Goal: Task Accomplishment & Management: Manage account settings

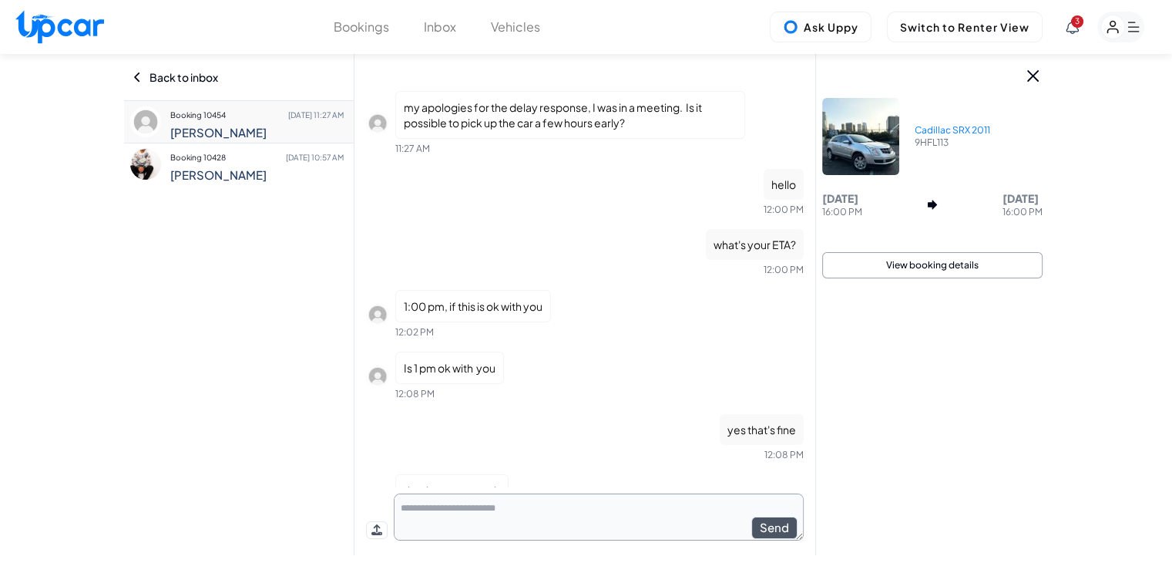
scroll to position [48, 0]
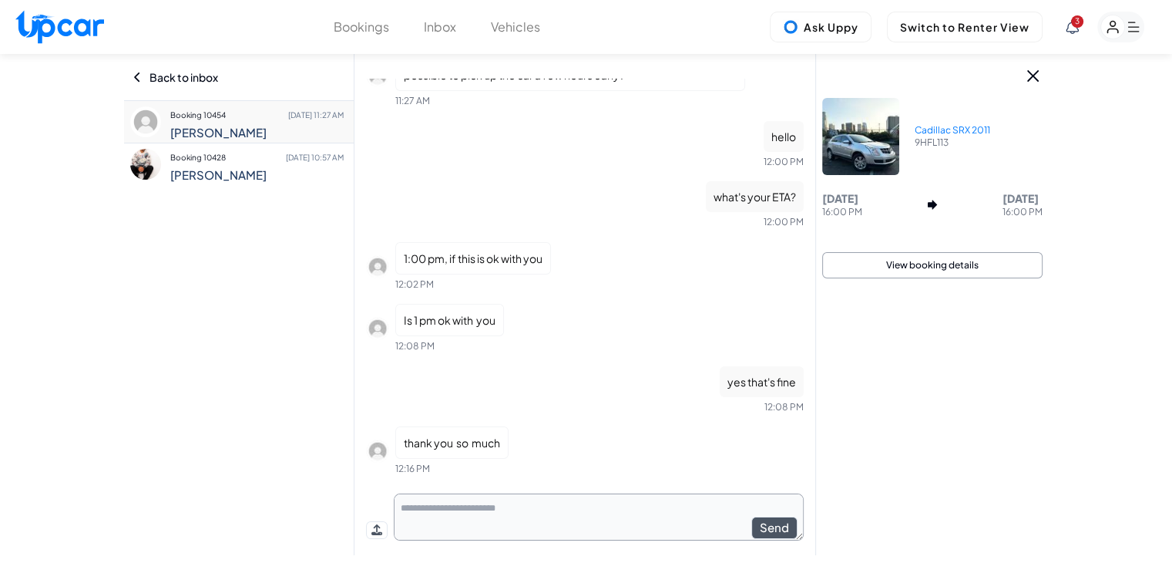
click at [237, 118] on p "Booking 10454 Oct 8 11:27 AM" at bounding box center [257, 115] width 174 height 22
click at [1075, 31] on icon at bounding box center [1072, 27] width 13 height 14
click at [1023, 154] on span "thank you so much" at bounding box center [1032, 155] width 230 height 15
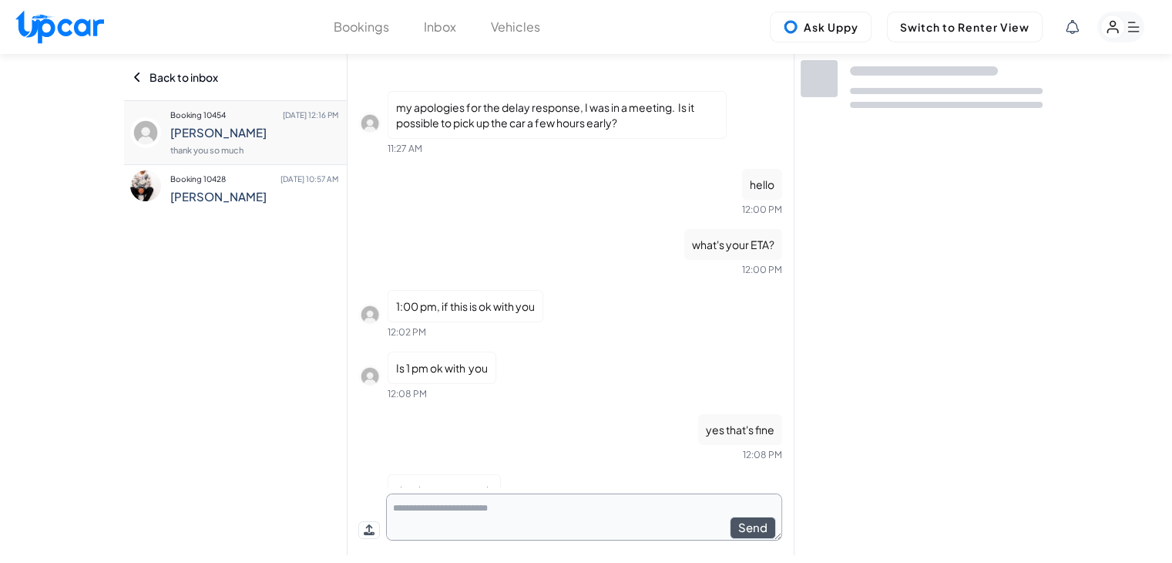
scroll to position [48, 0]
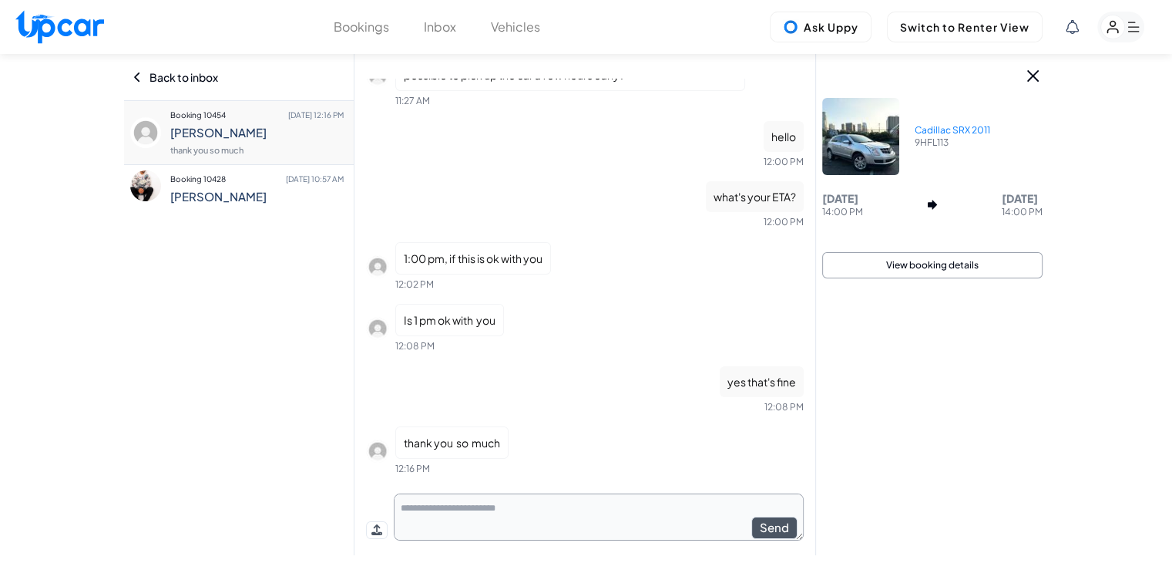
click at [1127, 21] on rect "button" at bounding box center [1120, 27] width 47 height 31
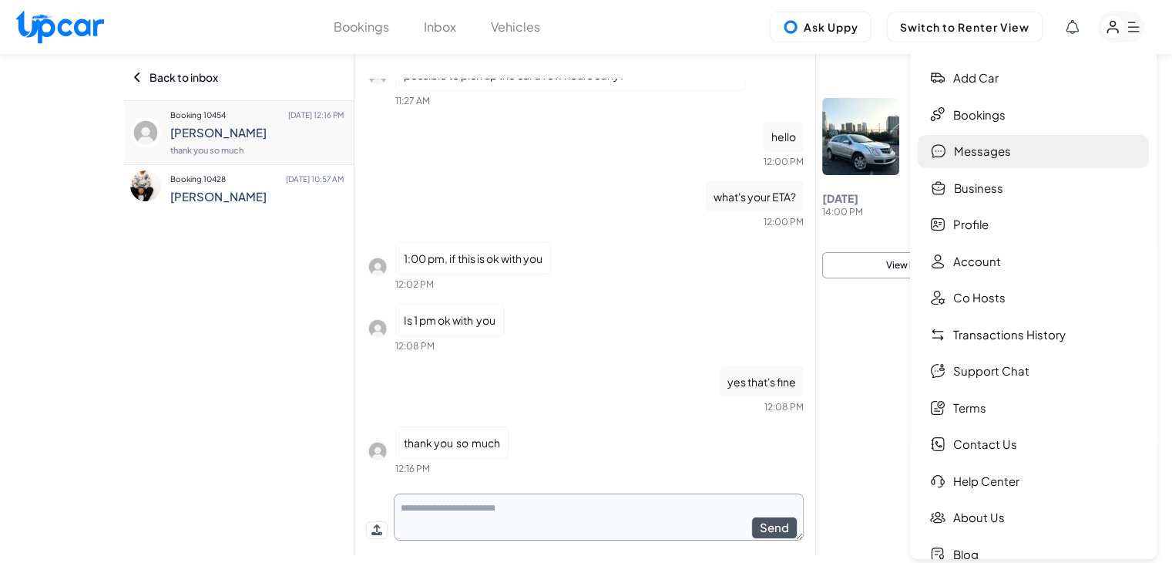
click at [997, 155] on link "Messages" at bounding box center [1033, 151] width 231 height 33
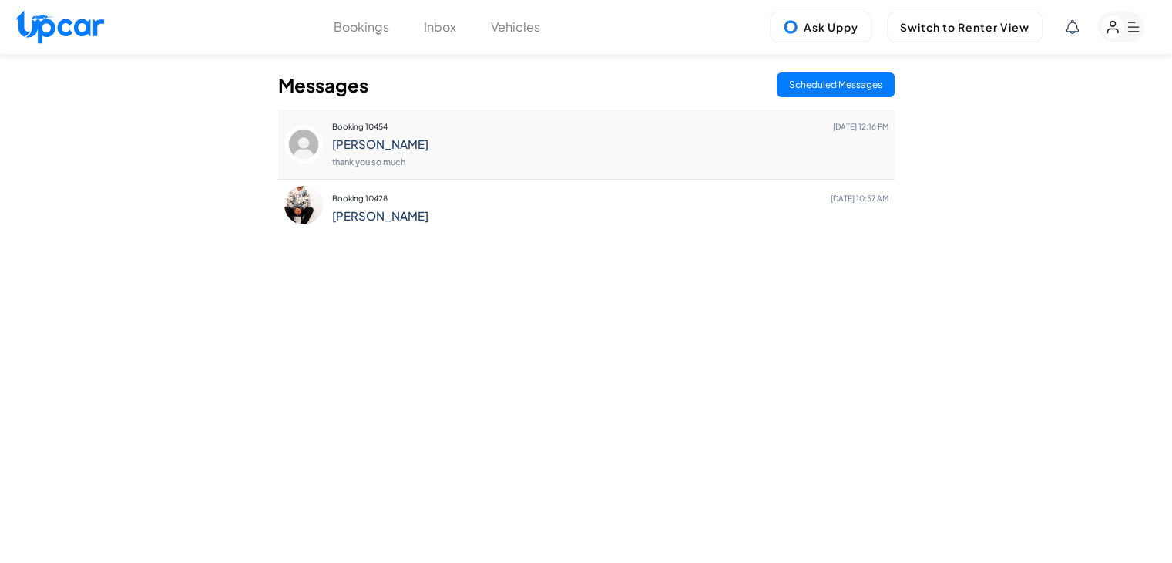
click at [408, 149] on h4 "[PERSON_NAME]" at bounding box center [610, 144] width 556 height 14
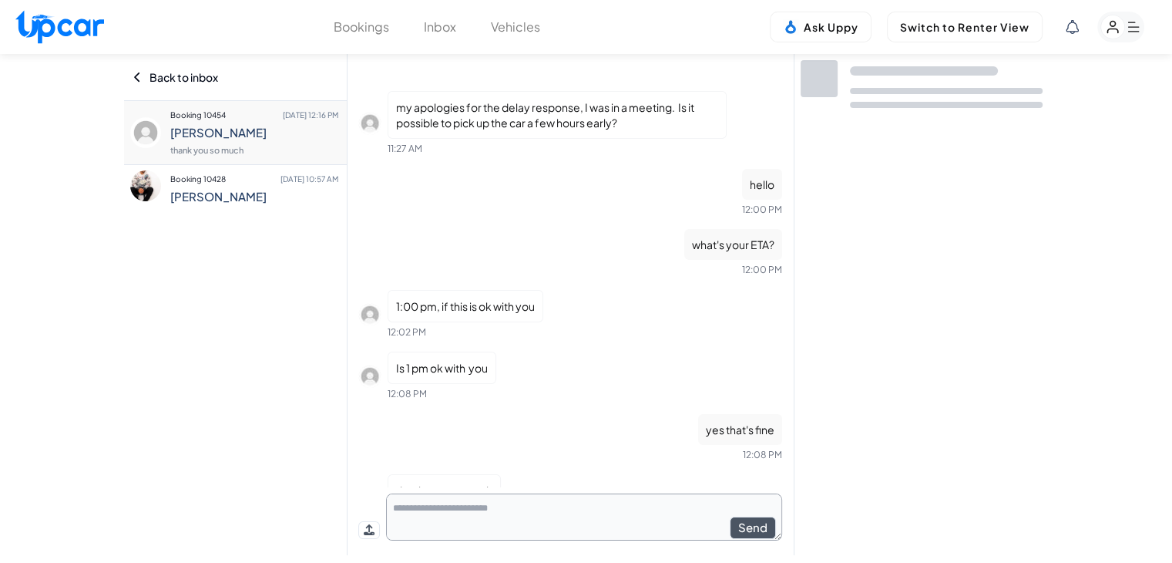
scroll to position [48, 0]
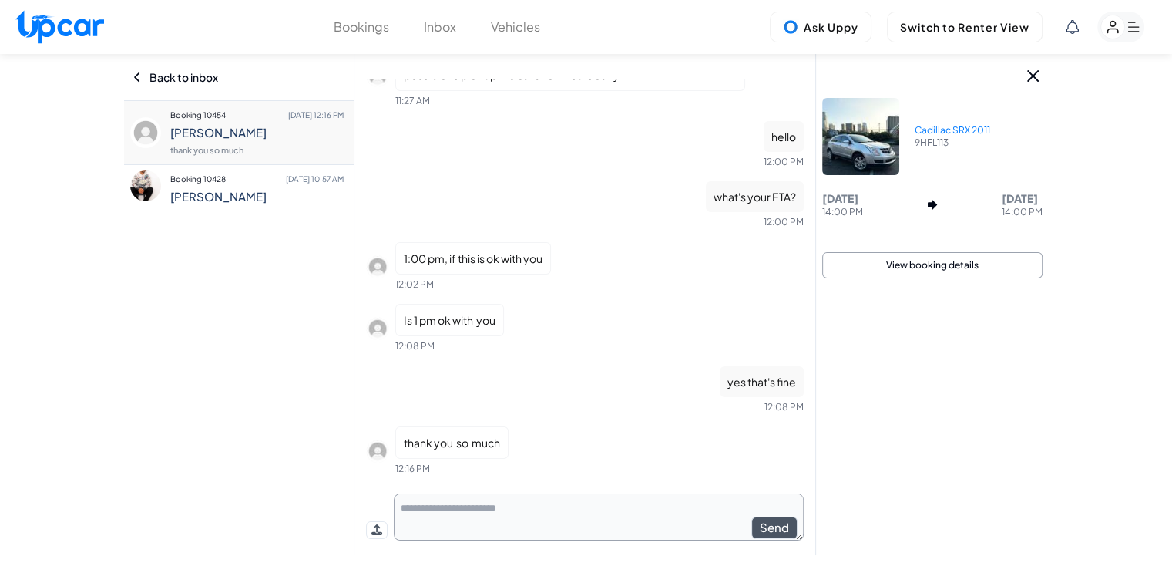
click at [925, 264] on button "View booking details" at bounding box center [932, 265] width 220 height 26
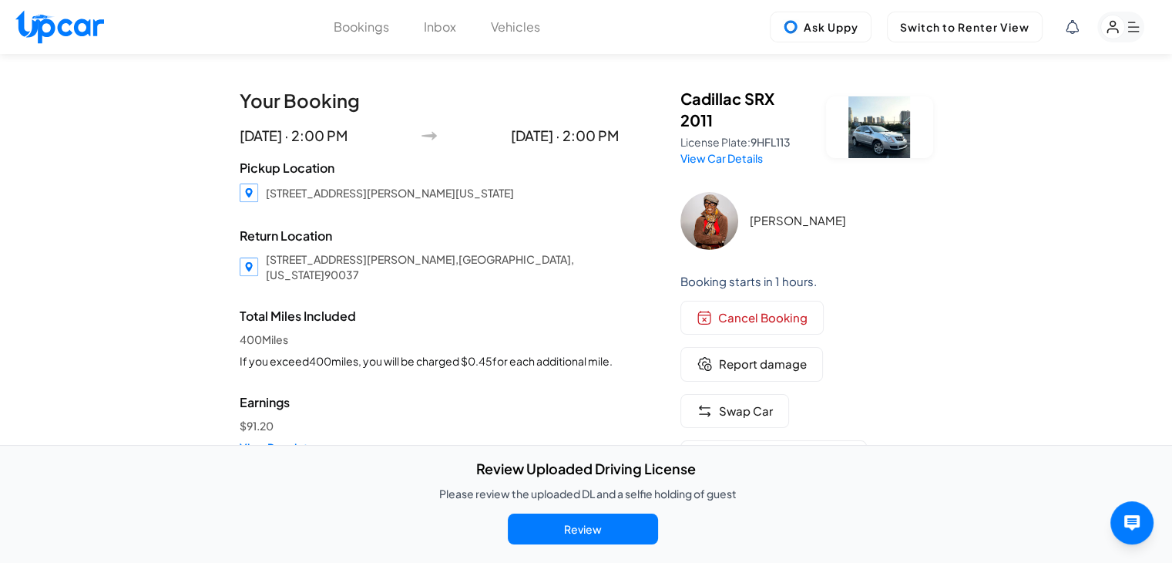
click at [565, 509] on span "Review Uploaded Driving License Please review the uploaded DL and a selfie hold…" at bounding box center [586, 504] width 301 height 92
click at [569, 540] on button "Review" at bounding box center [583, 528] width 150 height 31
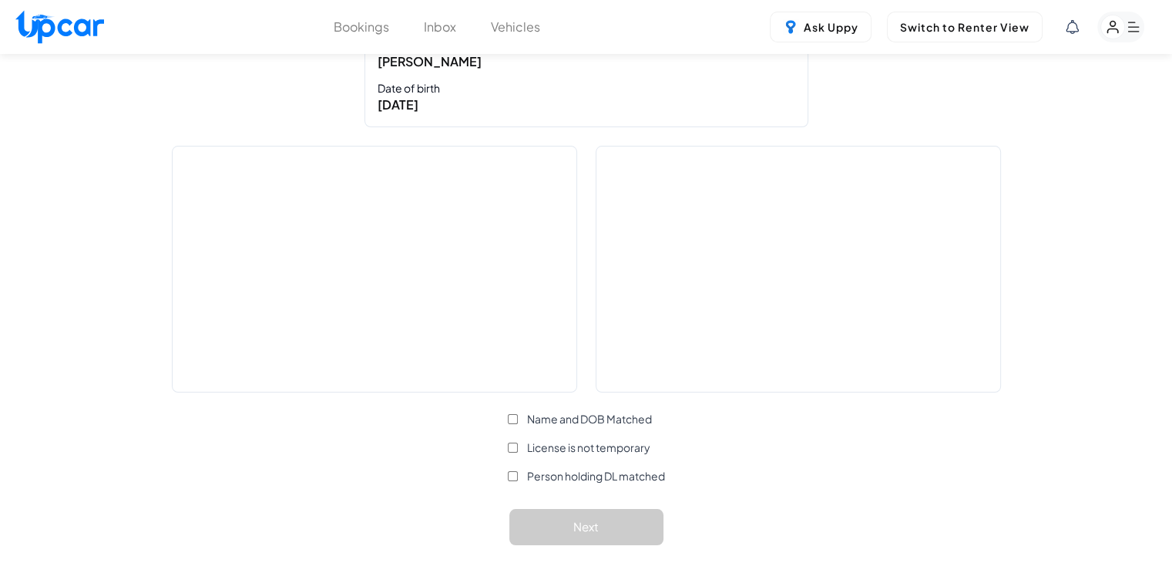
scroll to position [231, 0]
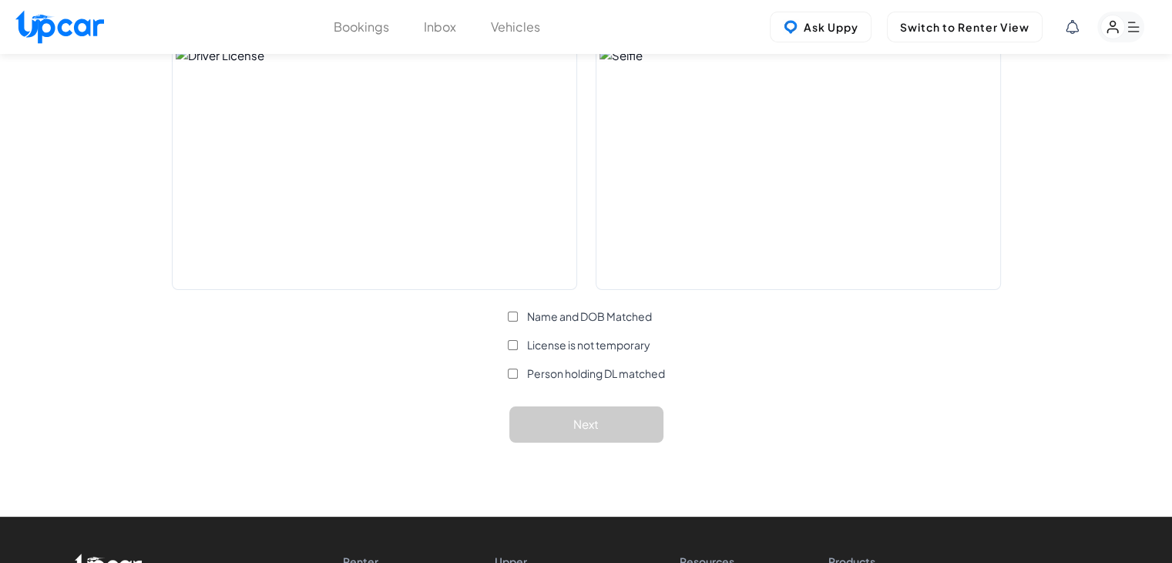
click at [517, 343] on label "License is not temporary" at bounding box center [579, 345] width 143 height 16
click at [519, 375] on label "Person holding DL matched" at bounding box center [586, 373] width 157 height 16
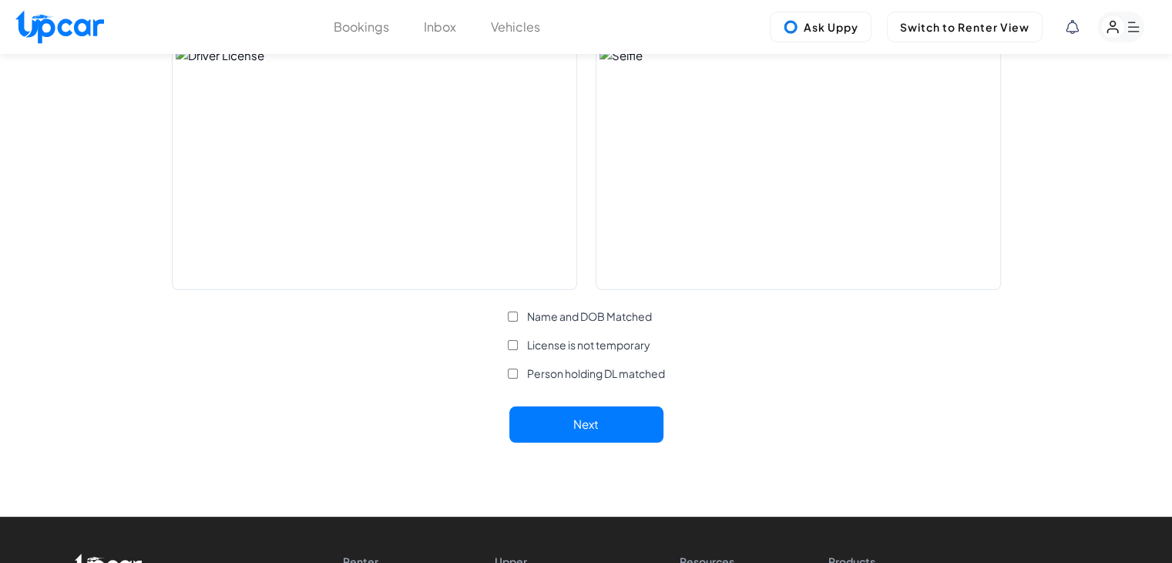
click at [591, 415] on button "Next" at bounding box center [586, 424] width 154 height 36
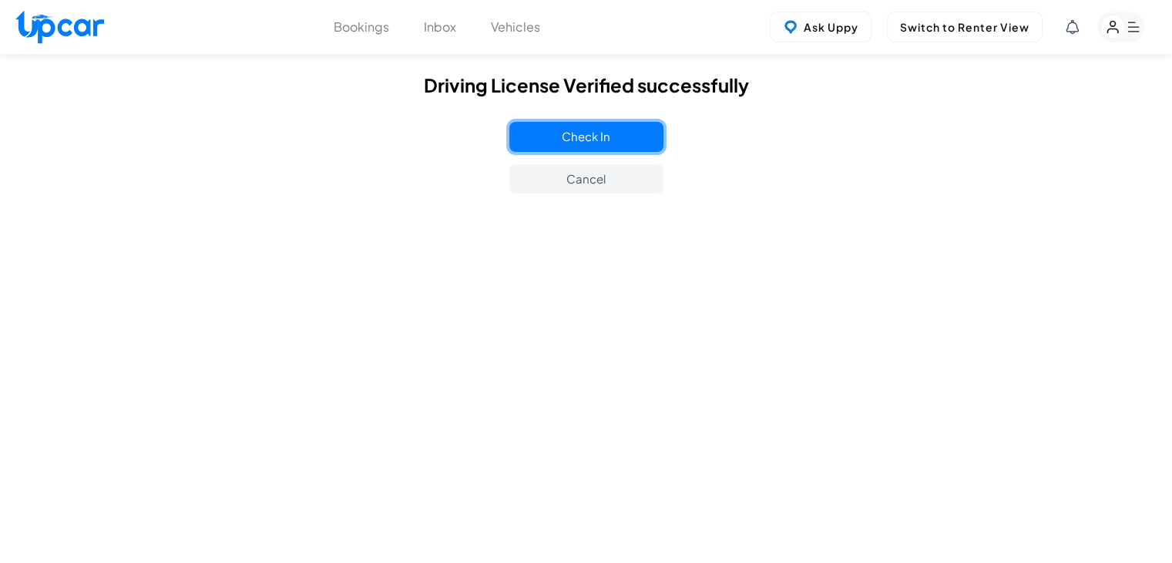
click at [641, 139] on button "Check In" at bounding box center [586, 137] width 154 height 30
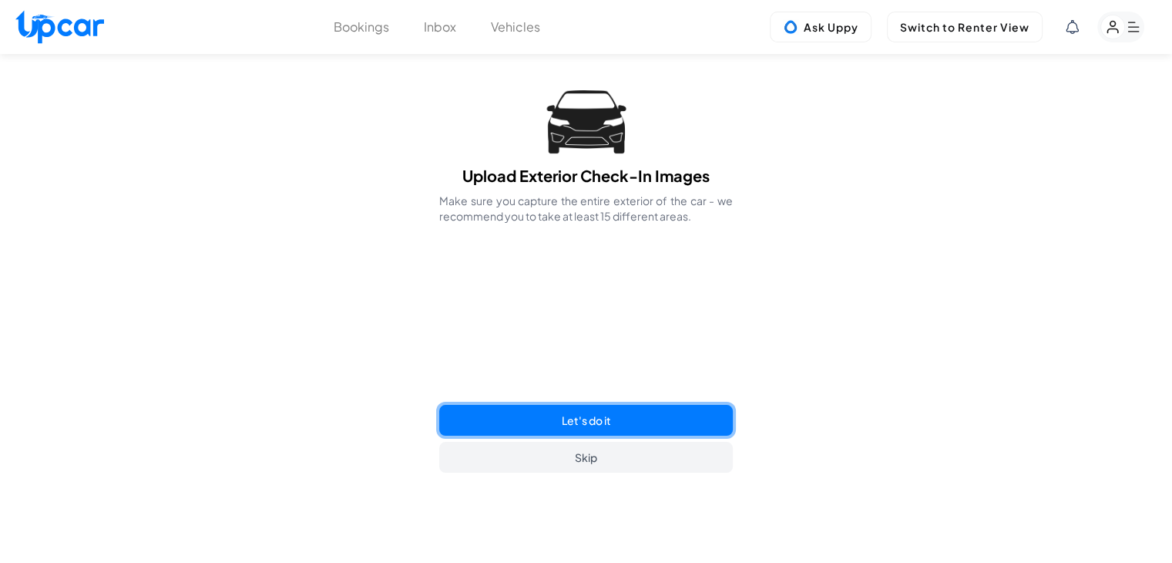
click at [637, 415] on button "Let's do it" at bounding box center [585, 420] width 293 height 31
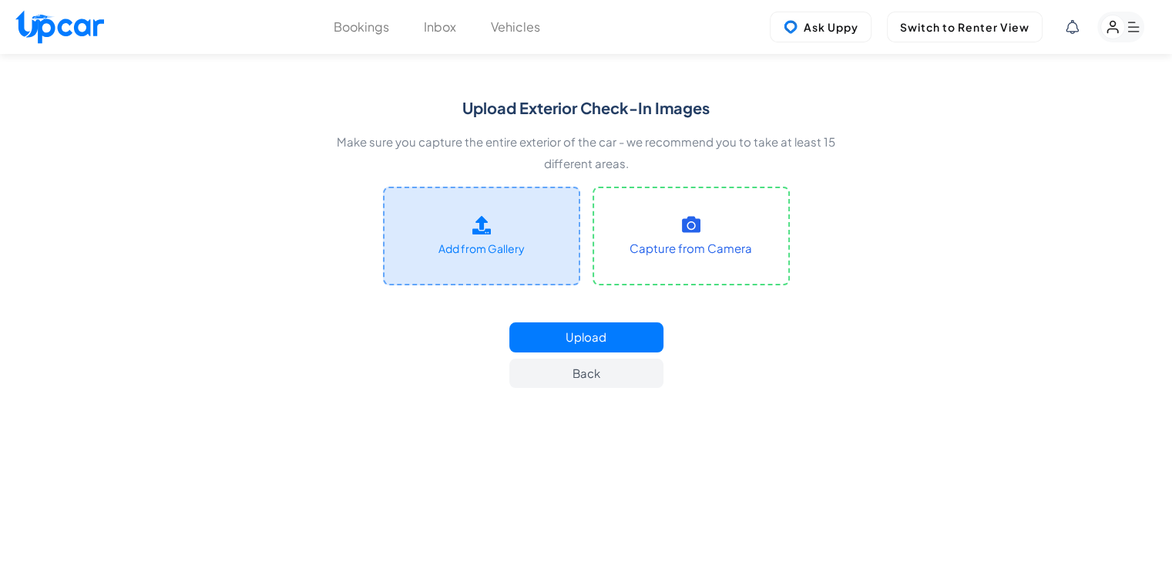
click at [537, 229] on label "Add from Gallery" at bounding box center [481, 235] width 197 height 99
click at [0, 0] on input "Add from Gallery" at bounding box center [0, 0] width 0 height 0
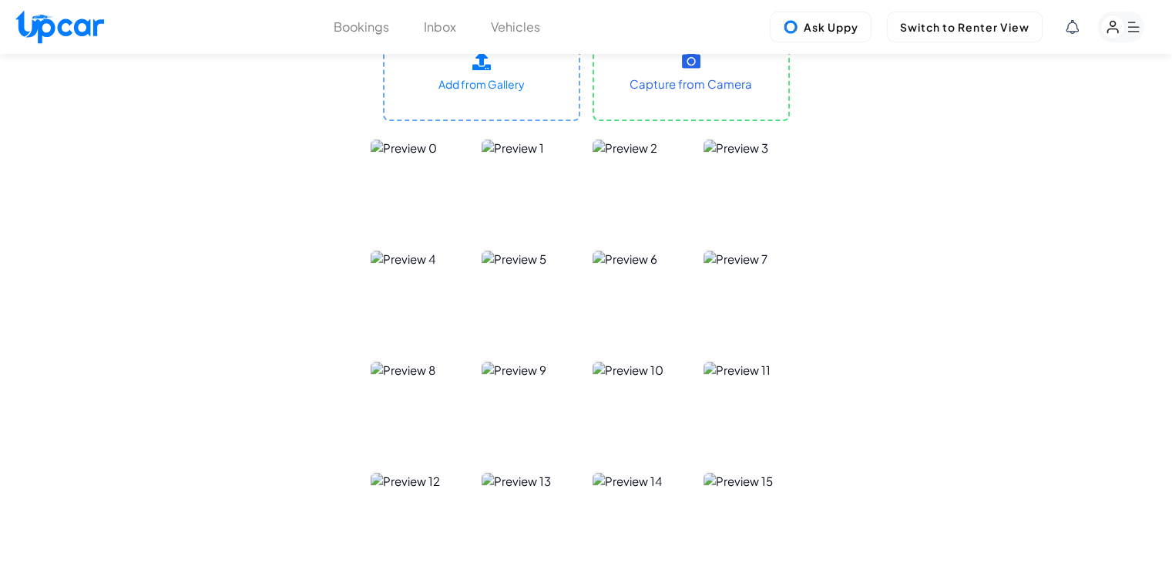
scroll to position [539, 0]
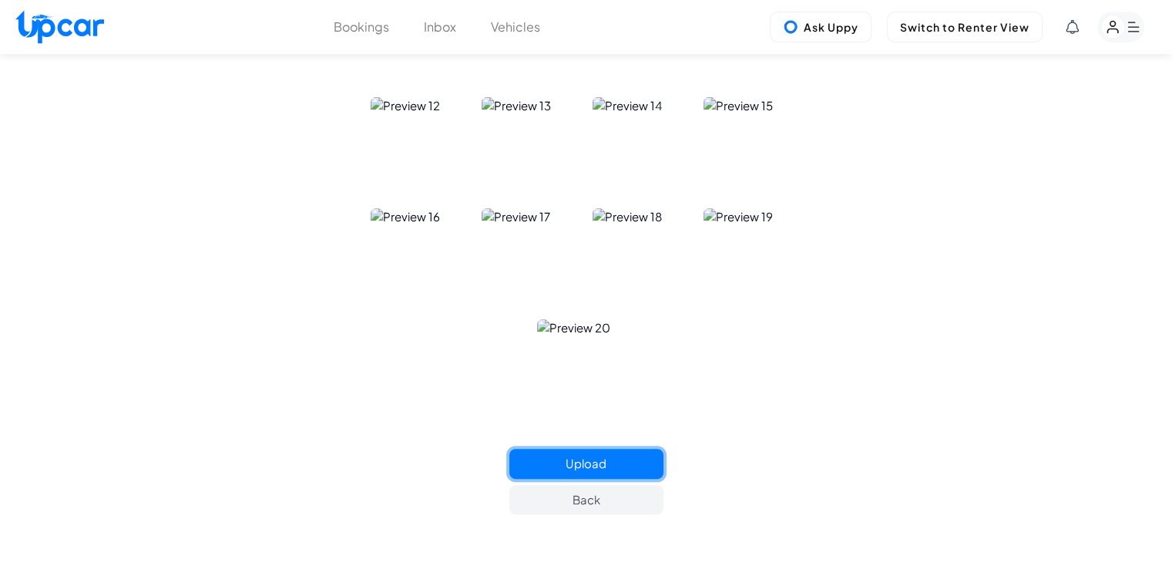
click at [623, 462] on button "Upload" at bounding box center [586, 463] width 154 height 30
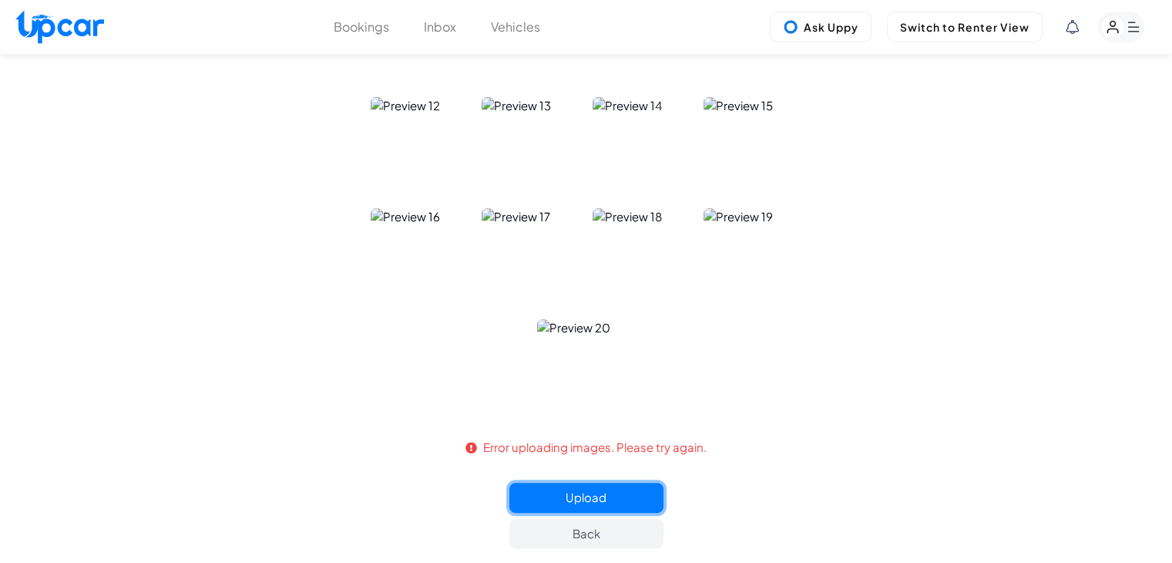
click at [616, 491] on button "Upload" at bounding box center [586, 497] width 154 height 30
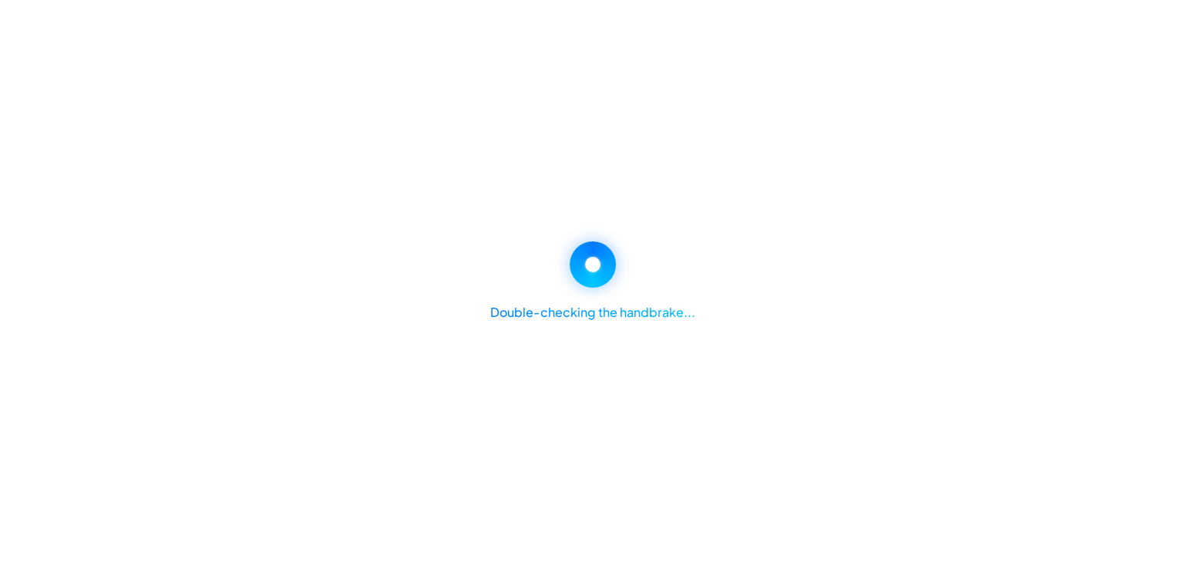
scroll to position [330, 0]
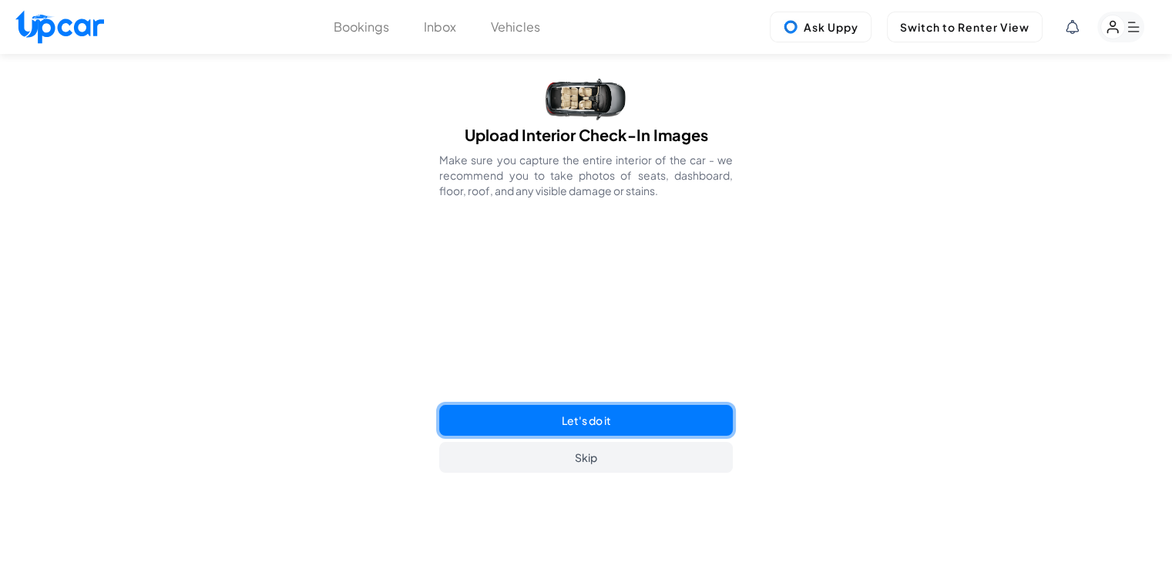
click at [616, 415] on button "Let's do it" at bounding box center [585, 420] width 293 height 31
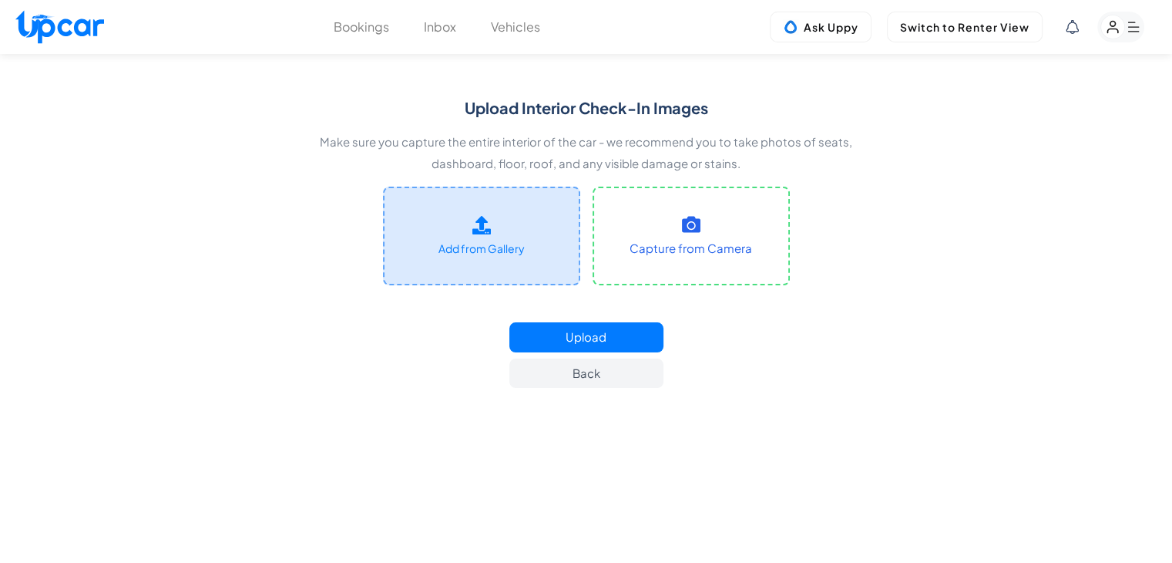
click at [523, 232] on label "Add from Gallery" at bounding box center [481, 235] width 197 height 99
click at [0, 0] on input "Add from Gallery" at bounding box center [0, 0] width 0 height 0
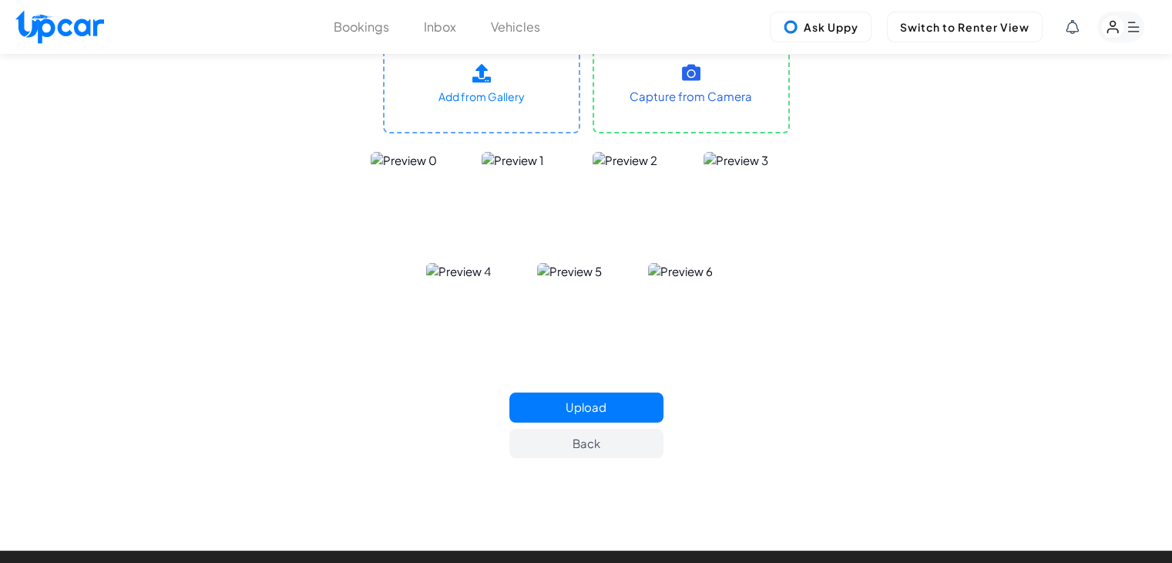
scroll to position [154, 0]
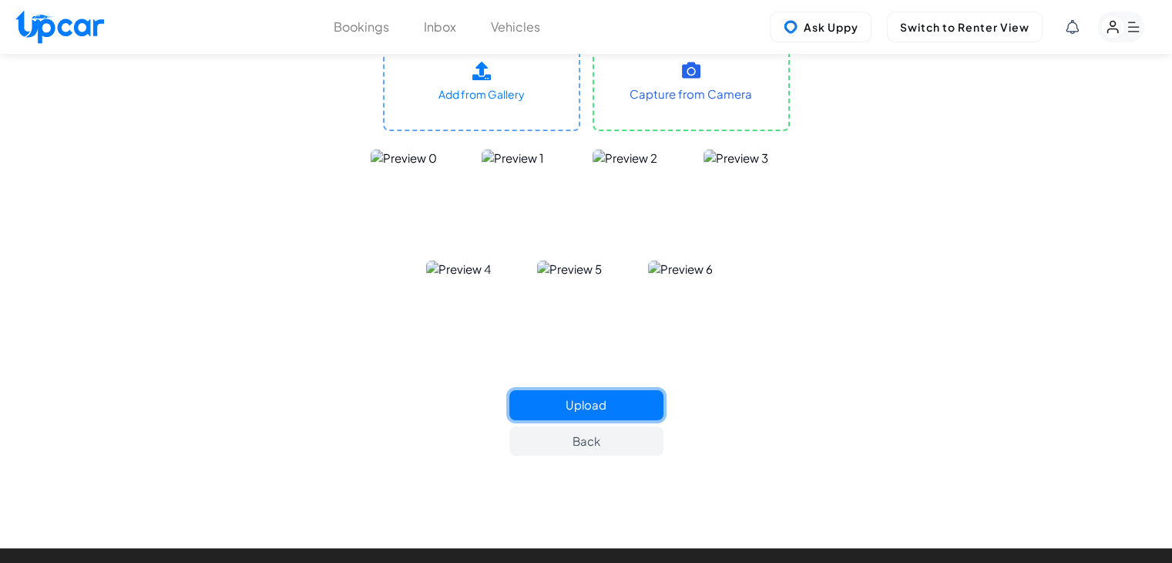
click at [594, 405] on button "Upload" at bounding box center [586, 405] width 154 height 30
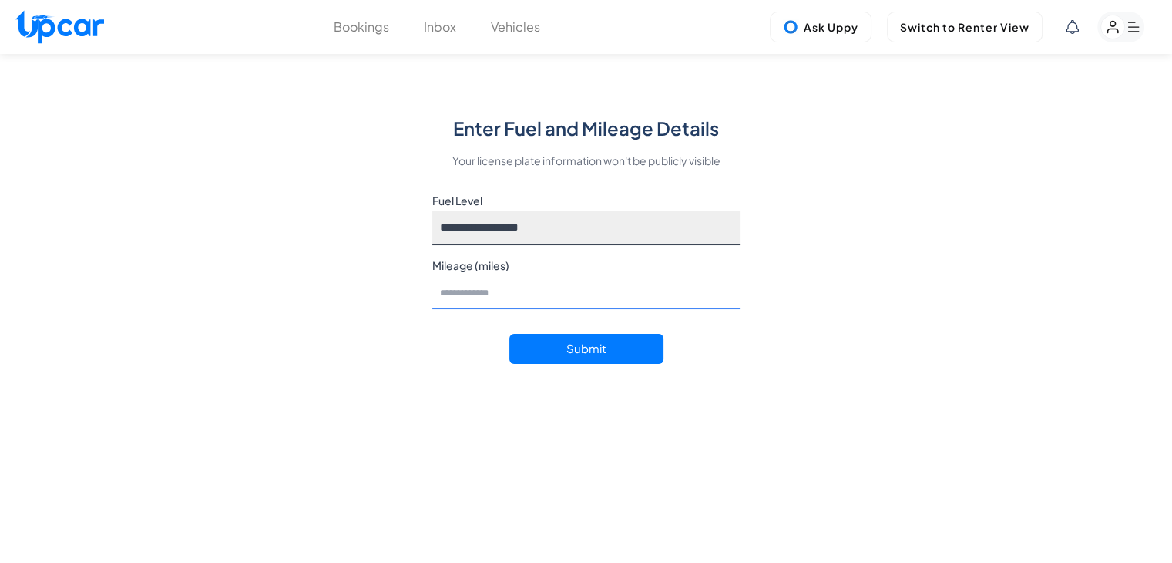
click at [488, 297] on input "Mileage (miles)" at bounding box center [586, 293] width 308 height 34
type input "*****"
click at [509, 230] on select "**********" at bounding box center [586, 228] width 308 height 34
select select "**"
click at [432, 211] on select "**********" at bounding box center [586, 228] width 308 height 34
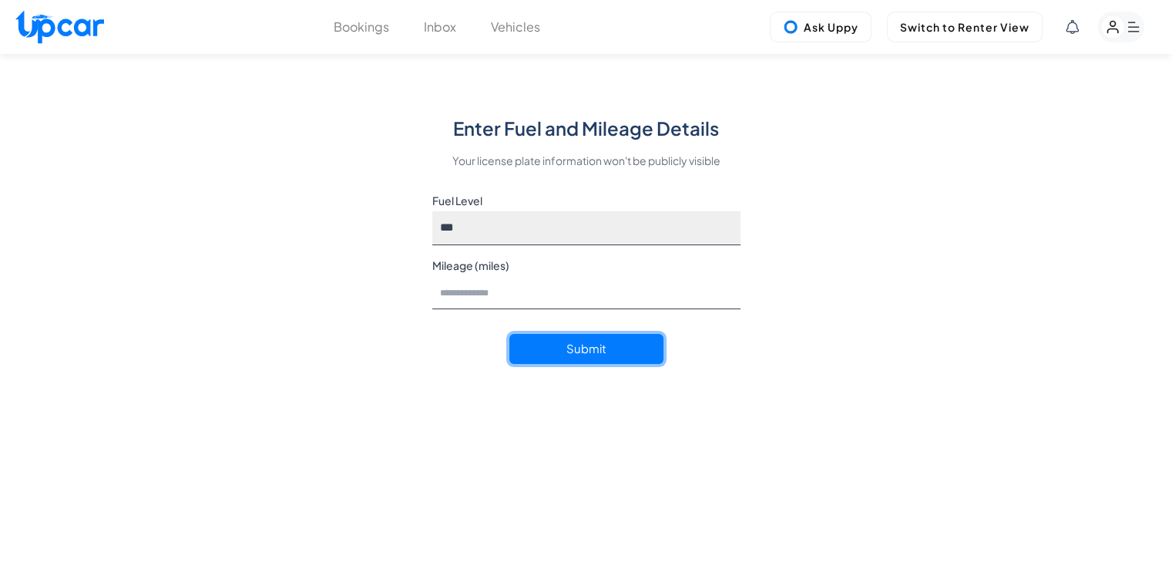
click at [610, 349] on button "Submit" at bounding box center [586, 349] width 154 height 30
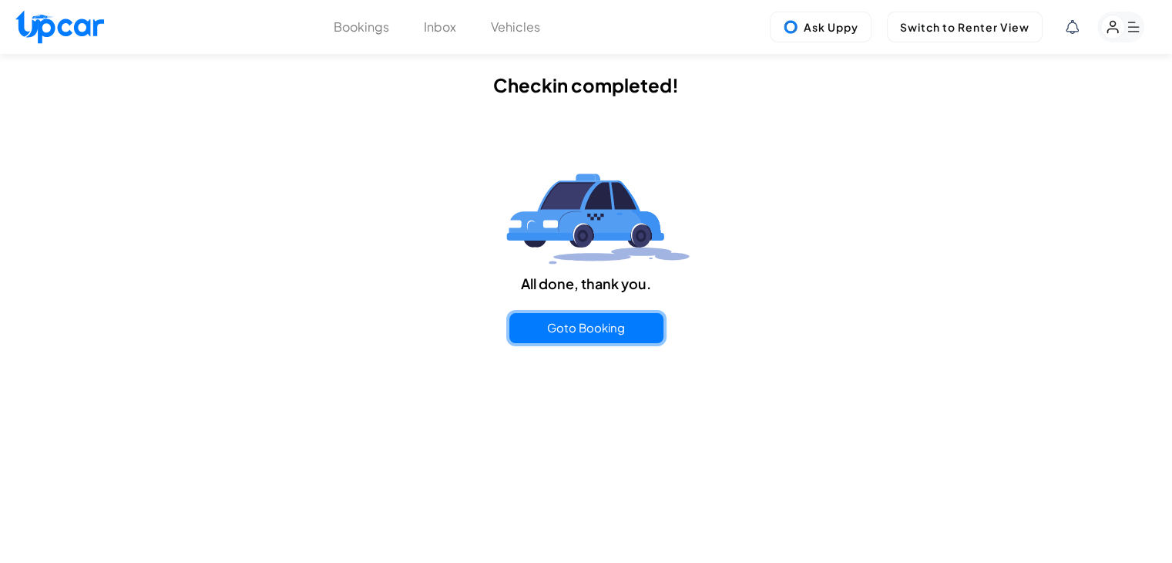
click at [643, 333] on button "Goto Booking" at bounding box center [586, 328] width 154 height 30
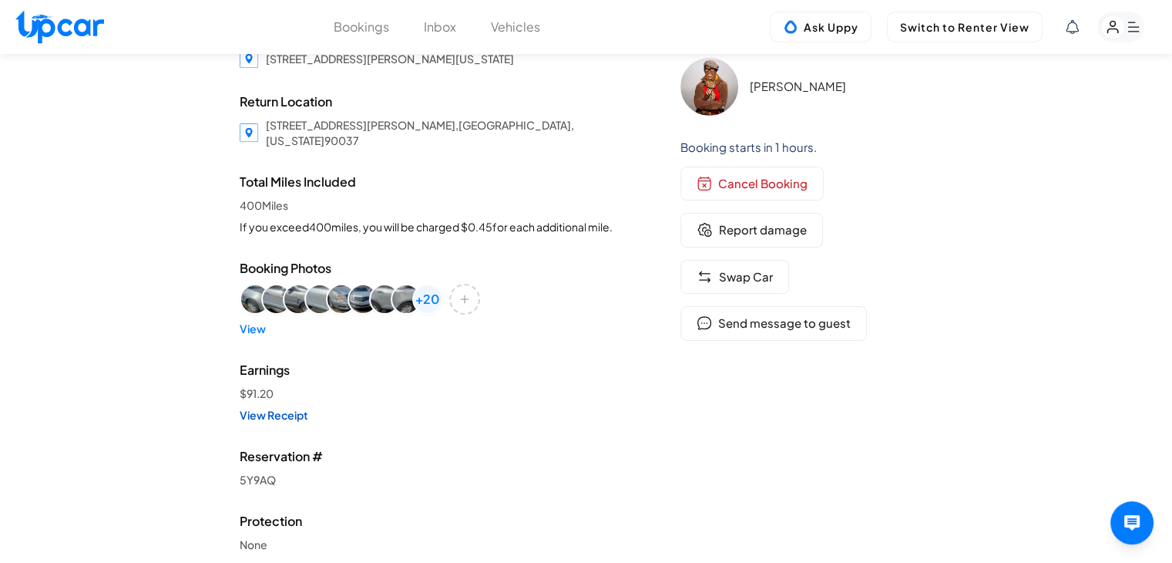
scroll to position [231, 0]
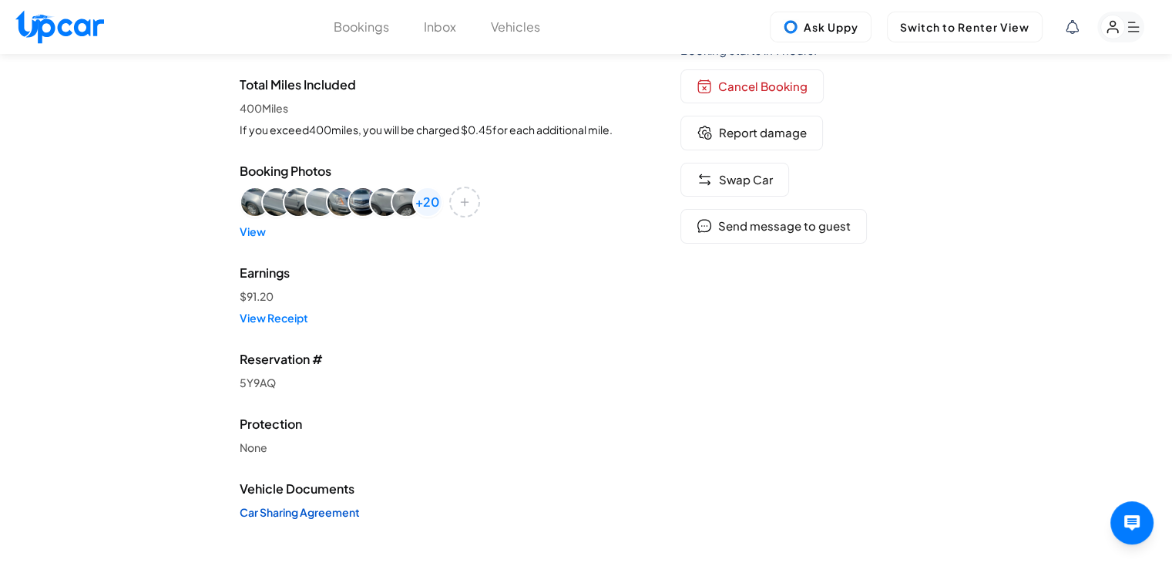
click at [317, 509] on link "Car Sharing Agreement" at bounding box center [429, 511] width 379 height 15
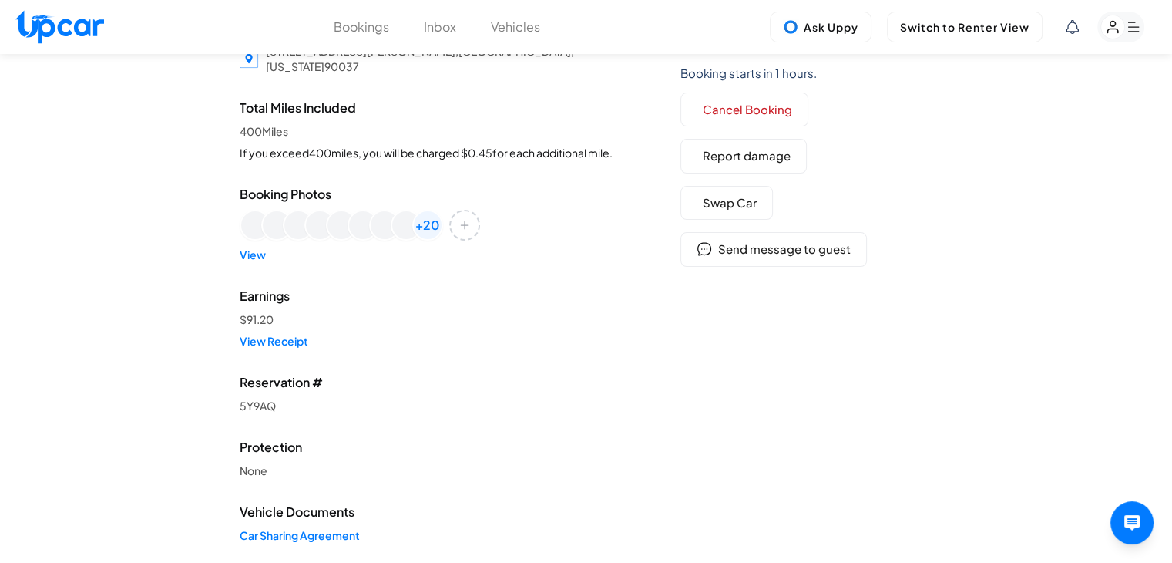
scroll to position [231, 0]
